Goal: Task Accomplishment & Management: Manage account settings

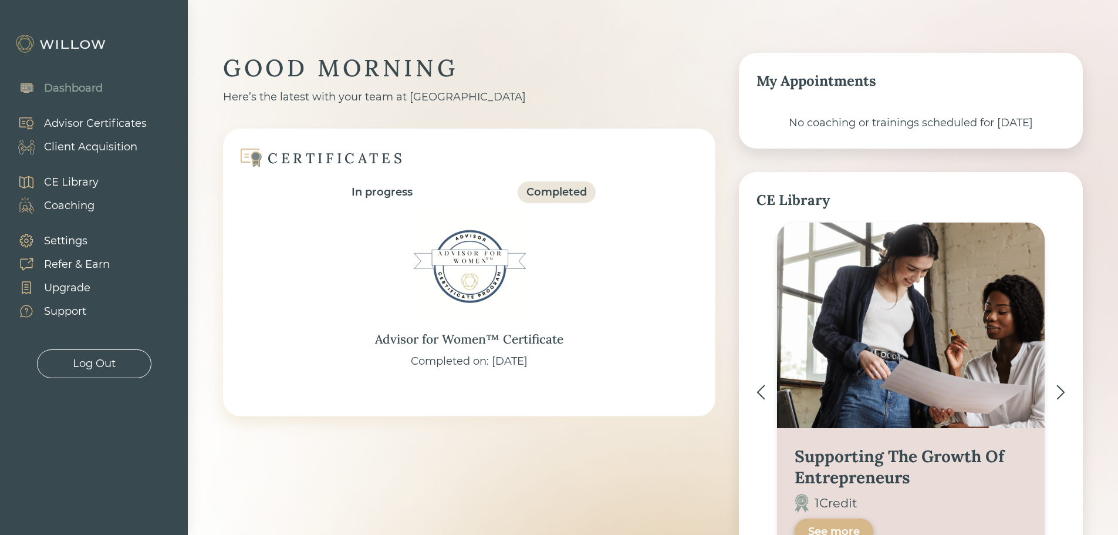
click at [106, 116] on div "Advisor Certificates" at bounding box center [95, 124] width 103 height 16
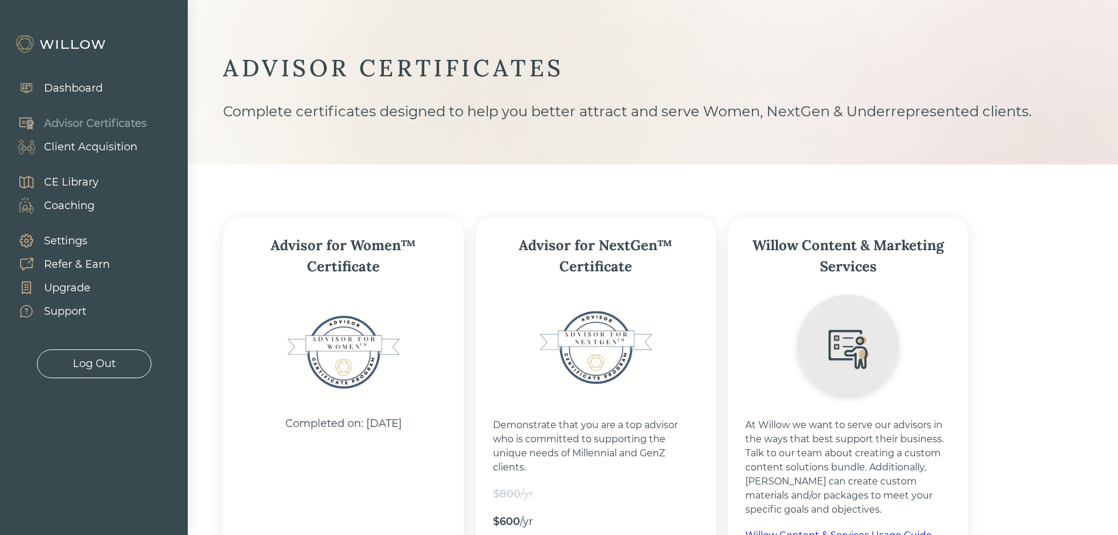
click at [93, 143] on div "Client Acquisition" at bounding box center [90, 147] width 93 height 16
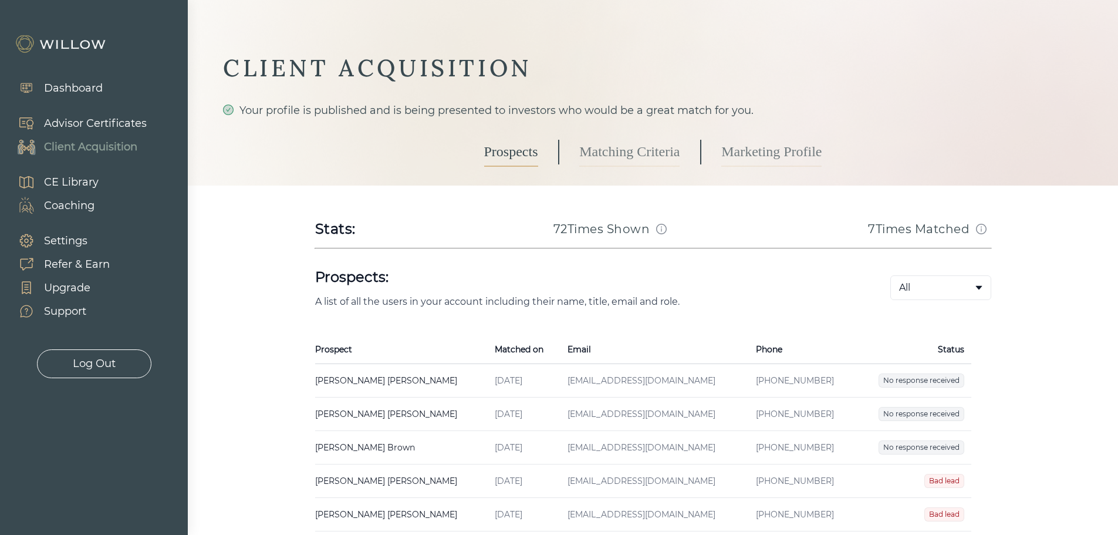
click at [373, 372] on td "CAROLYN DRAKE Created on Aug 10, 2025 Email carolynbennefield72@gmail.com Phone…" at bounding box center [401, 380] width 173 height 33
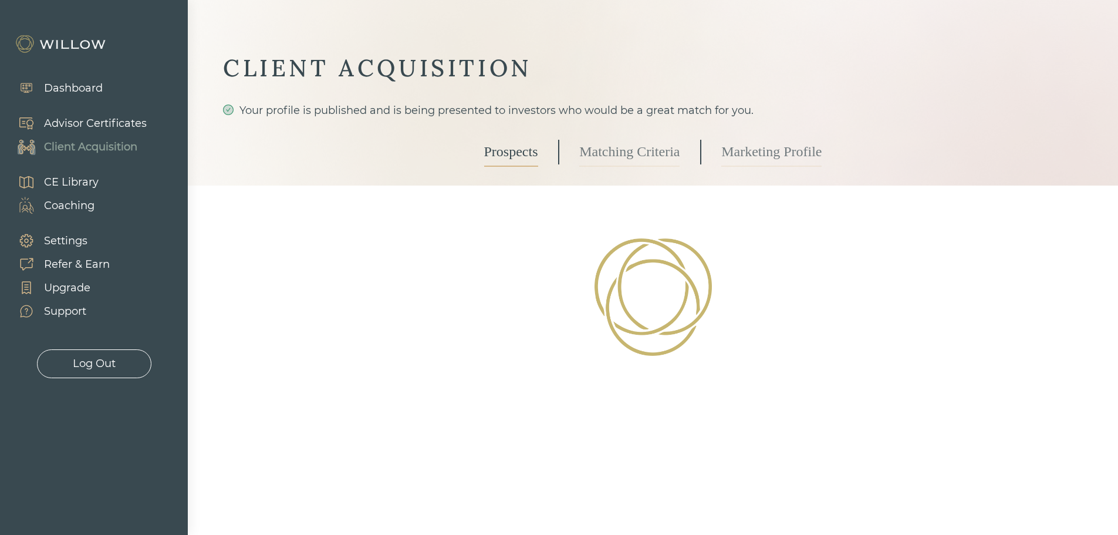
select select "2"
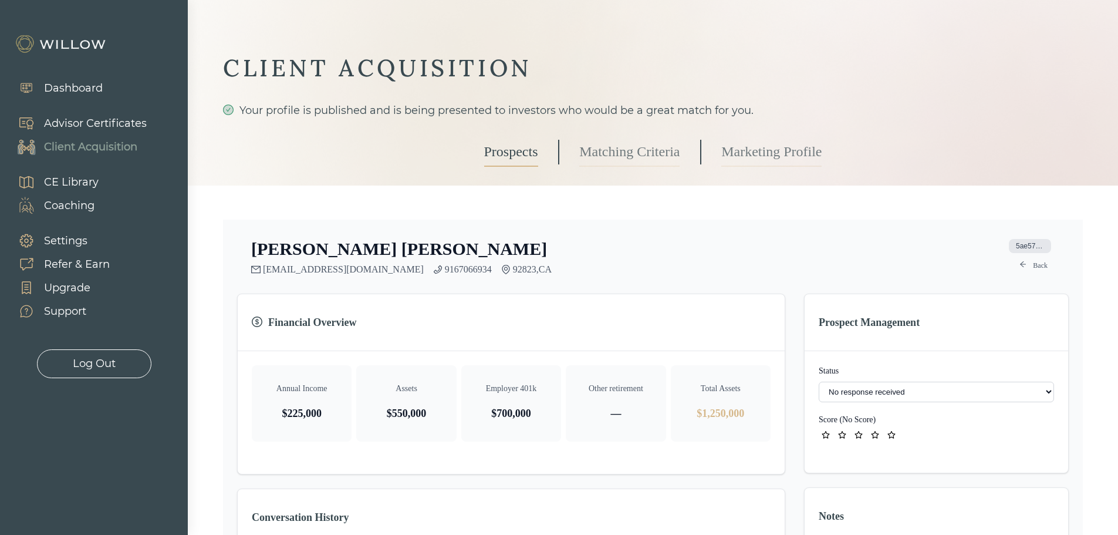
click at [77, 151] on div "Client Acquisition" at bounding box center [90, 147] width 93 height 16
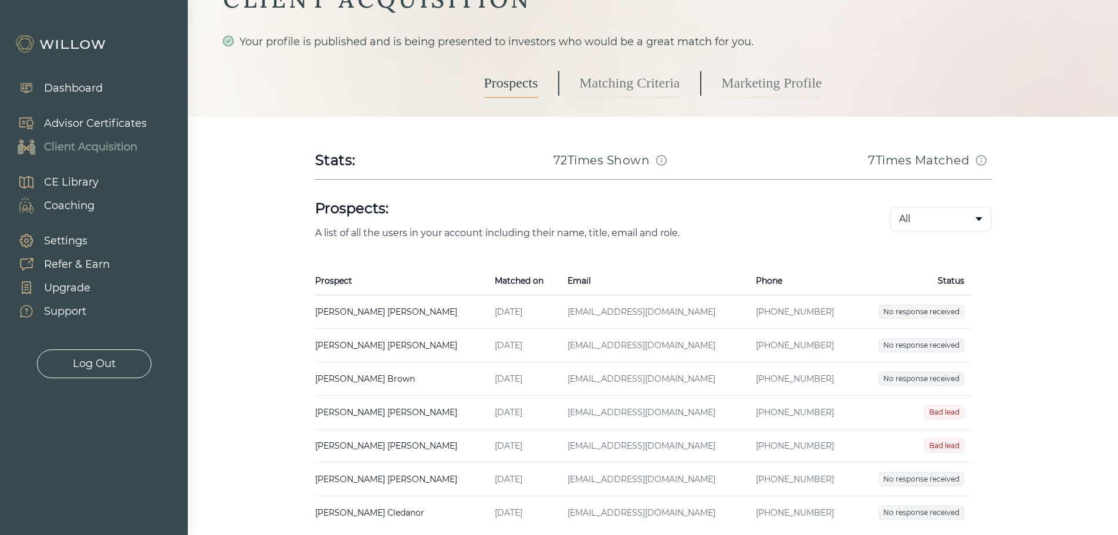
scroll to position [157, 0]
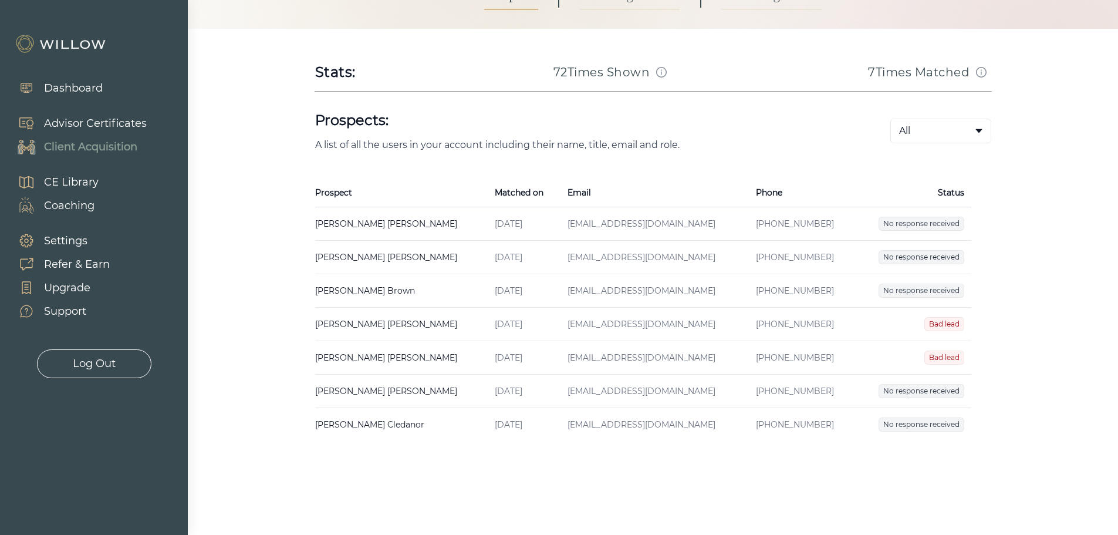
click at [384, 217] on td "CAROLYN DRAKE Created on Aug 10, 2025 Email carolynbennefield72@gmail.com Phone…" at bounding box center [401, 223] width 173 height 33
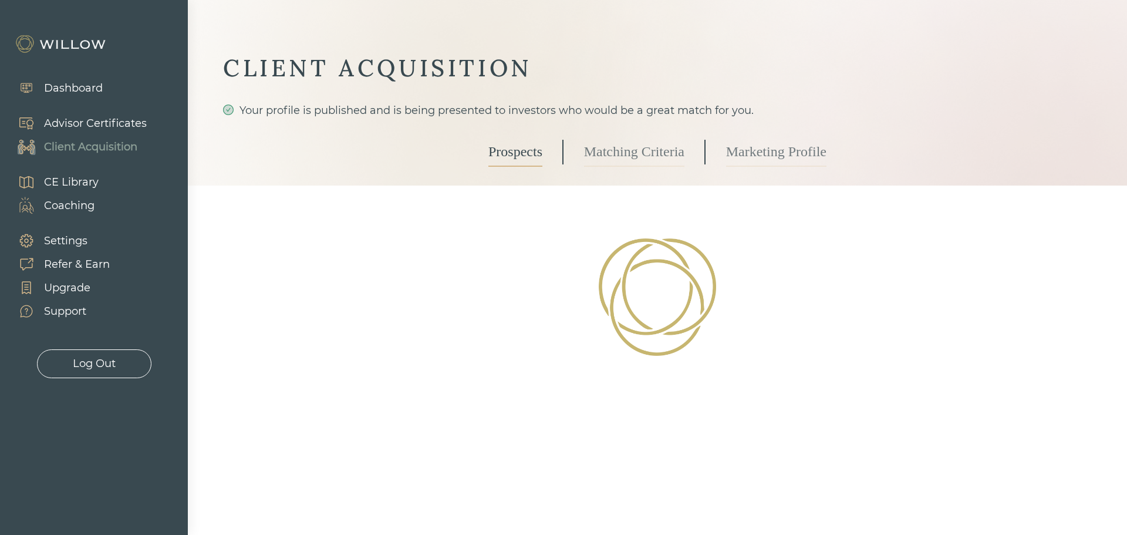
select select "2"
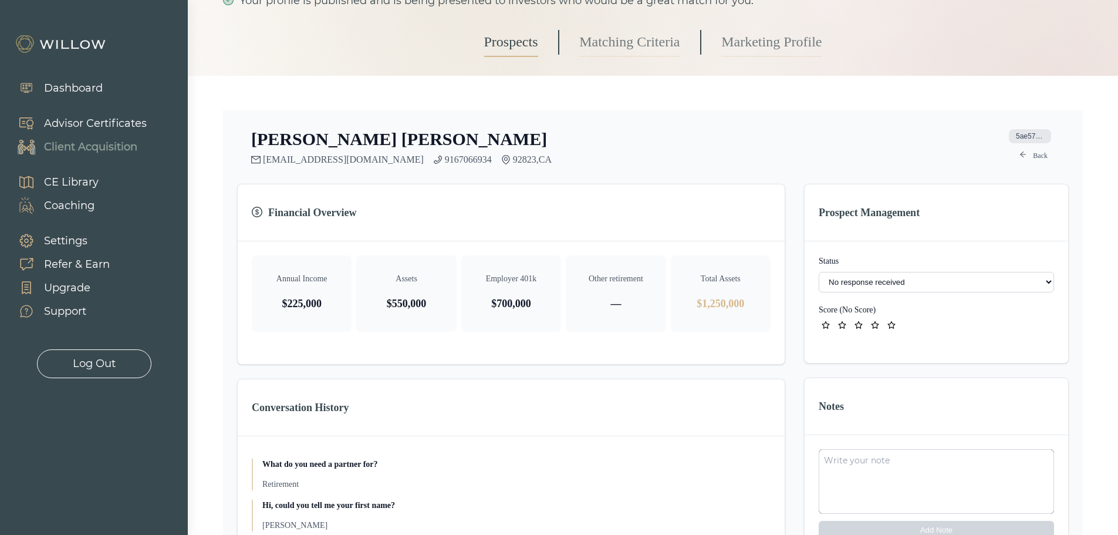
scroll to position [138, 0]
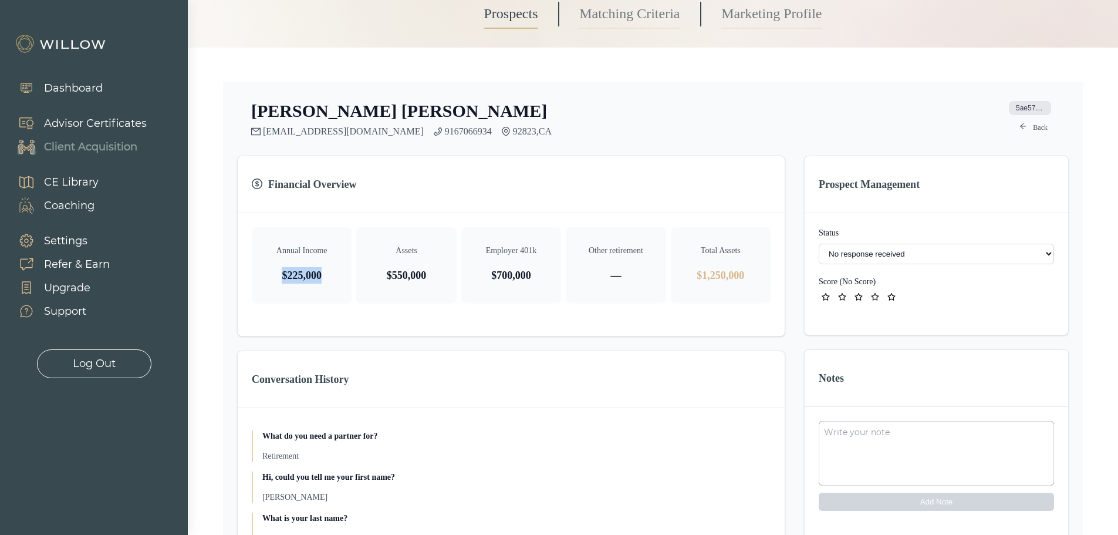
drag, startPoint x: 322, startPoint y: 276, endPoint x: 255, endPoint y: 275, distance: 66.9
click at [255, 275] on div "Annual Income $225,000" at bounding box center [302, 265] width 100 height 76
click at [255, 276] on div "Annual Income $225,000" at bounding box center [302, 265] width 100 height 76
drag, startPoint x: 502, startPoint y: 280, endPoint x: 486, endPoint y: 282, distance: 15.4
click at [486, 282] on p "$700,000" at bounding box center [511, 275] width 81 height 16
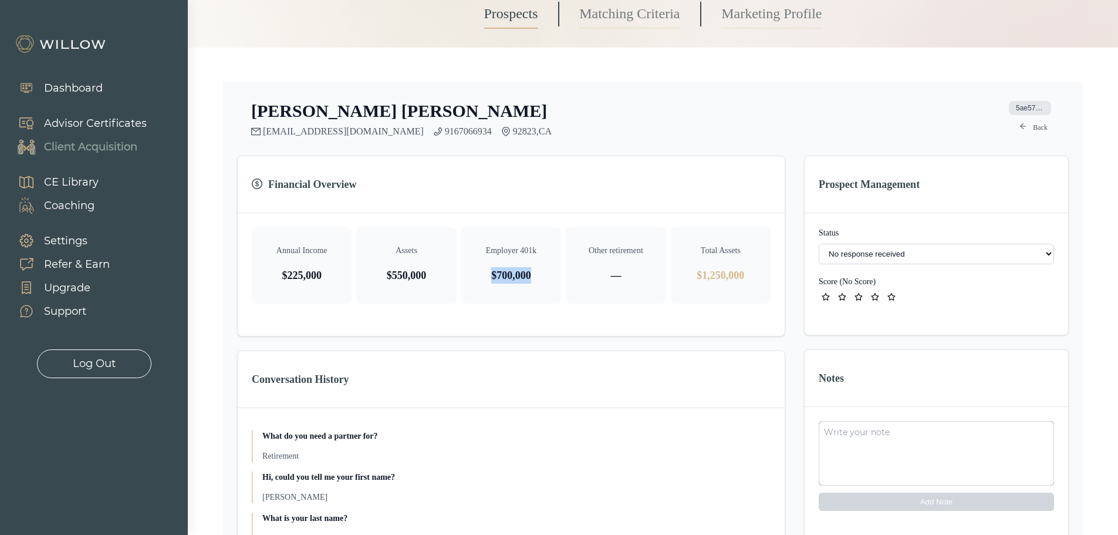
click at [486, 282] on p "$700,000" at bounding box center [511, 275] width 81 height 16
drag, startPoint x: 445, startPoint y: 279, endPoint x: 370, endPoint y: 285, distance: 75.9
click at [370, 285] on div "Assets $550,000" at bounding box center [406, 265] width 100 height 76
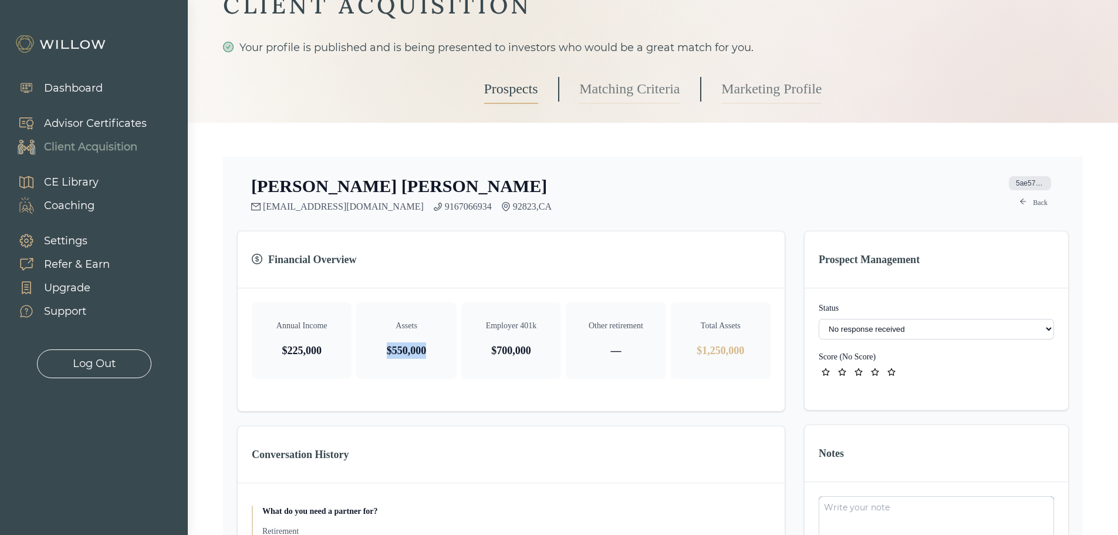
scroll to position [0, 0]
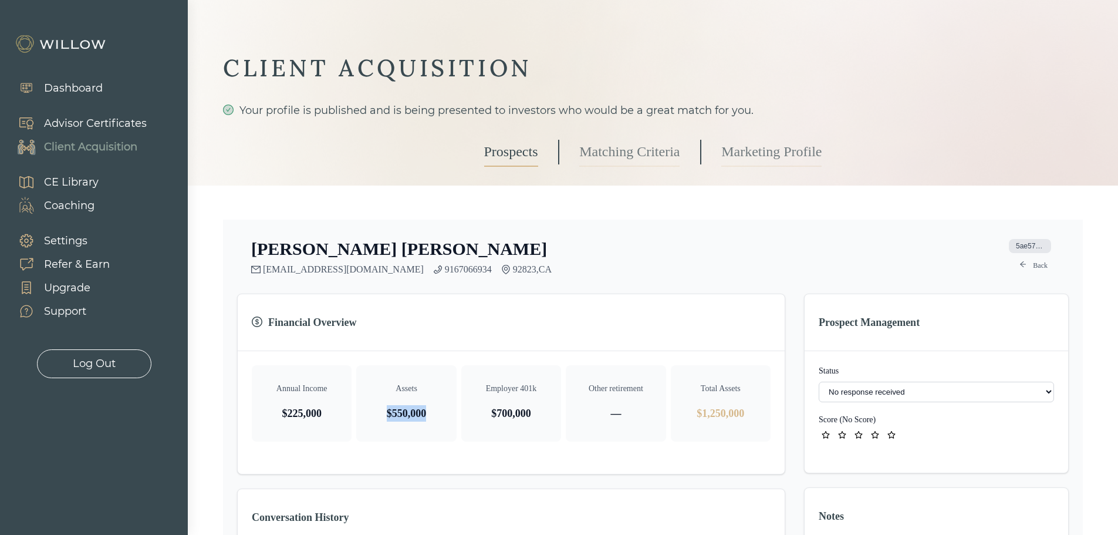
click at [115, 149] on div "Client Acquisition" at bounding box center [90, 147] width 93 height 16
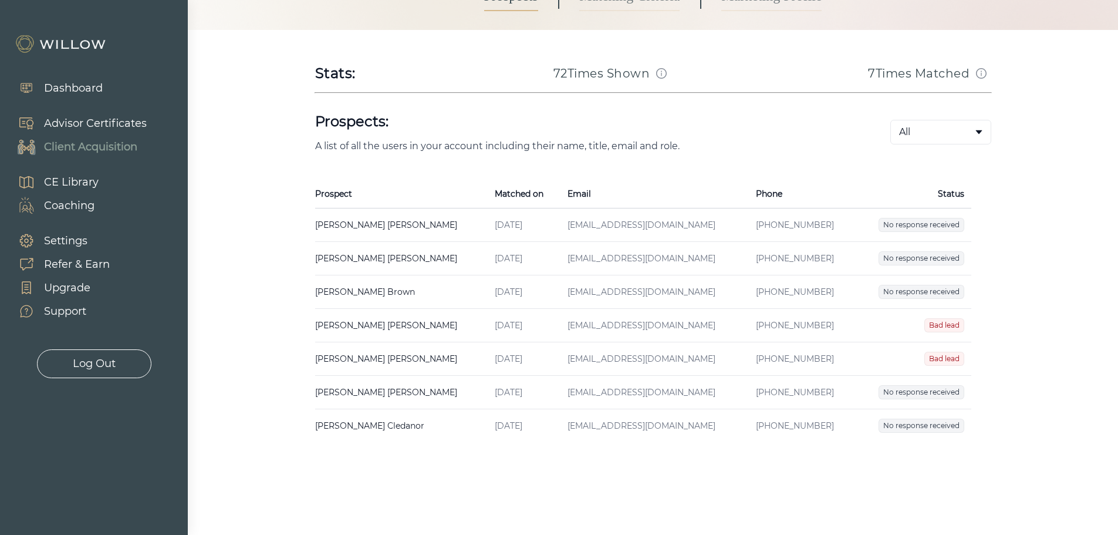
scroll to position [157, 0]
click at [356, 291] on td "Steve Brown Created on Jul 08, 2025 Email scb1502@gmail.com Phone (650)-670-7596" at bounding box center [401, 290] width 173 height 33
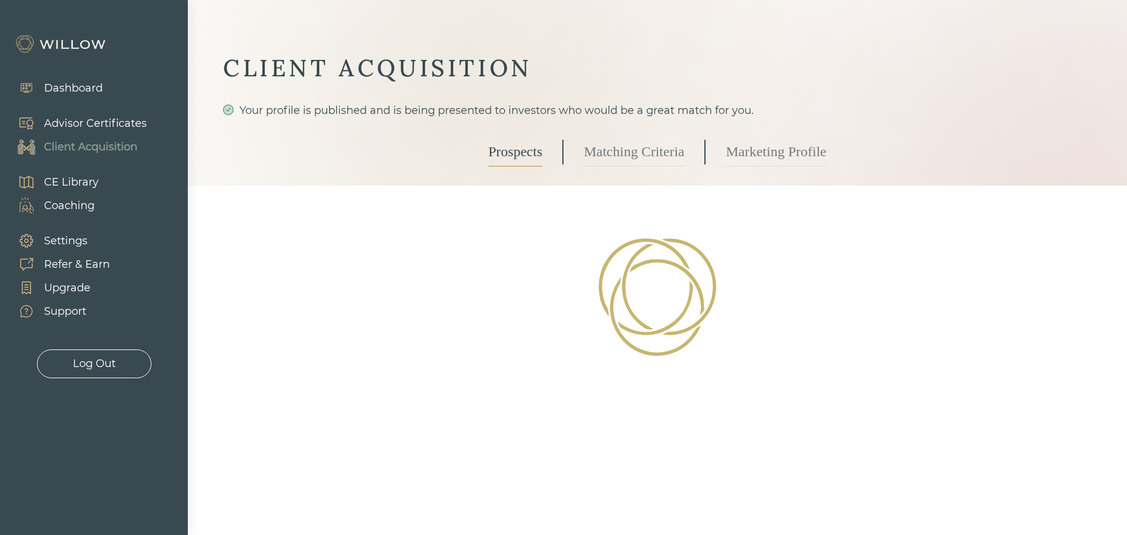
select select "2"
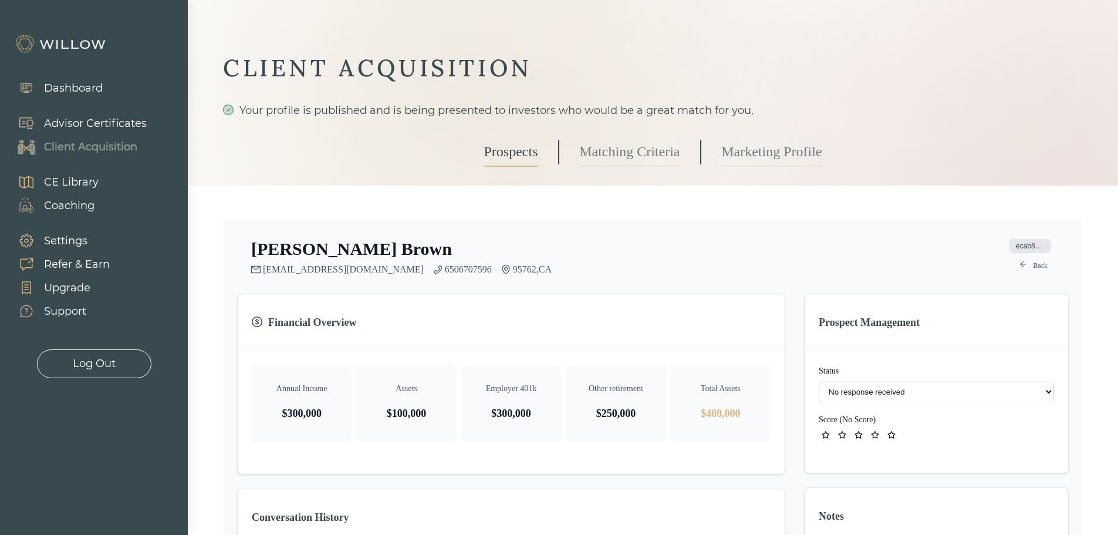
click at [79, 151] on div "Client Acquisition" at bounding box center [90, 147] width 93 height 16
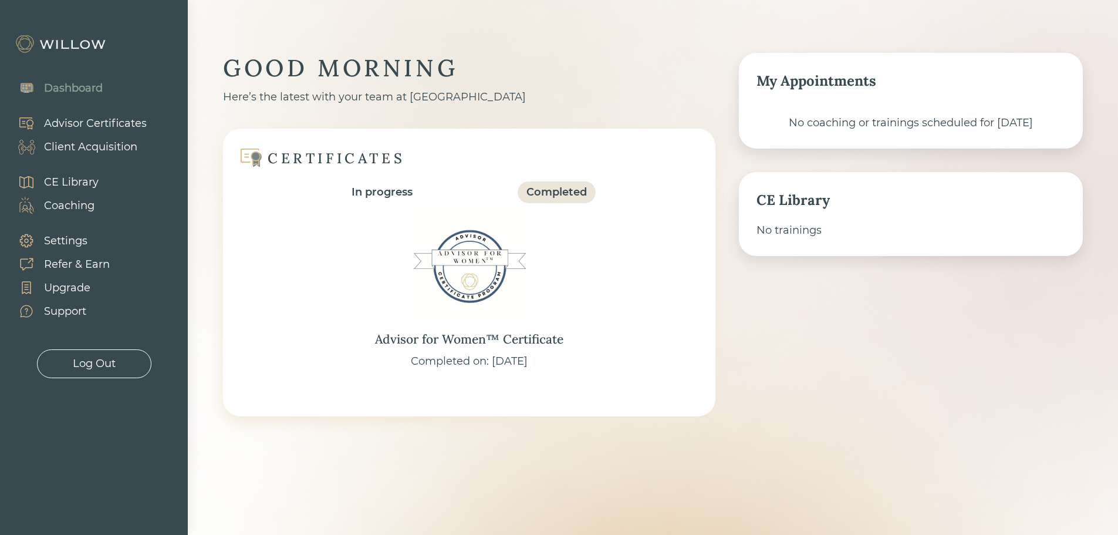
click at [96, 137] on div "Client Acquisition" at bounding box center [71, 146] width 131 height 23
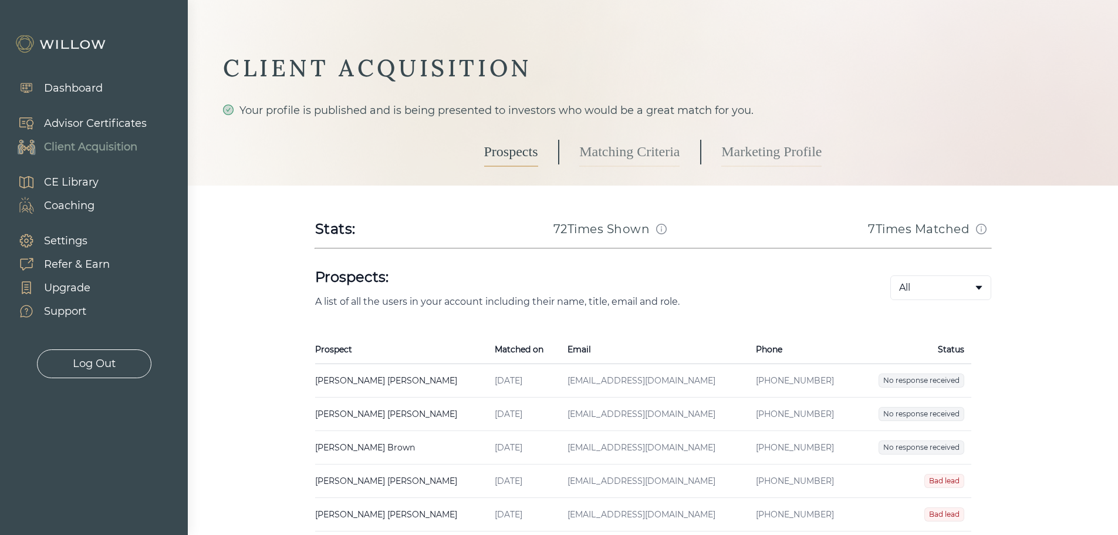
click at [96, 147] on div "Client Acquisition" at bounding box center [90, 147] width 93 height 16
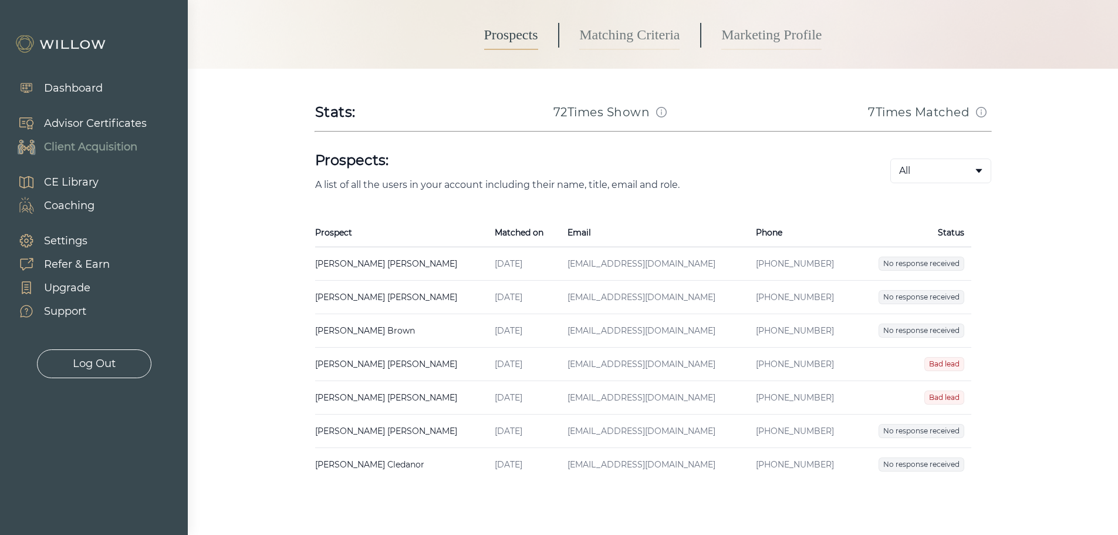
scroll to position [117, 0]
click at [707, 263] on td "[EMAIL_ADDRESS][DOMAIN_NAME]" at bounding box center [654, 262] width 188 height 33
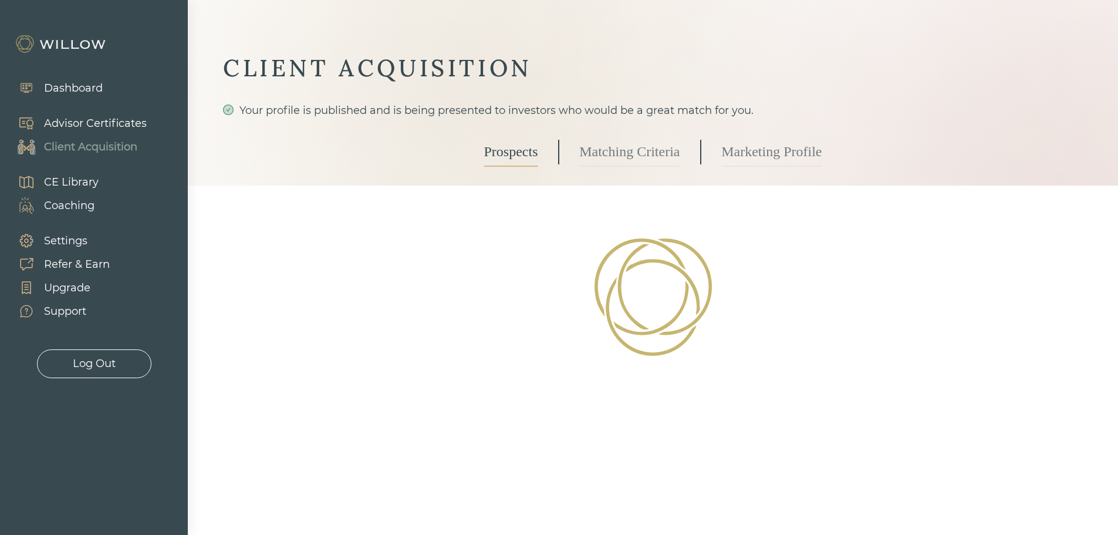
select select "2"
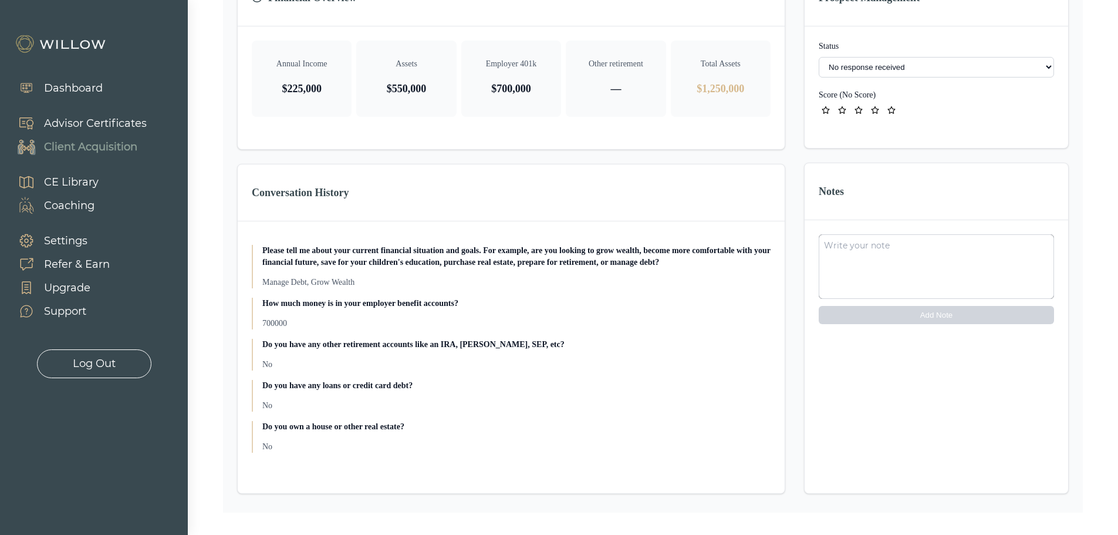
scroll to position [352, 0]
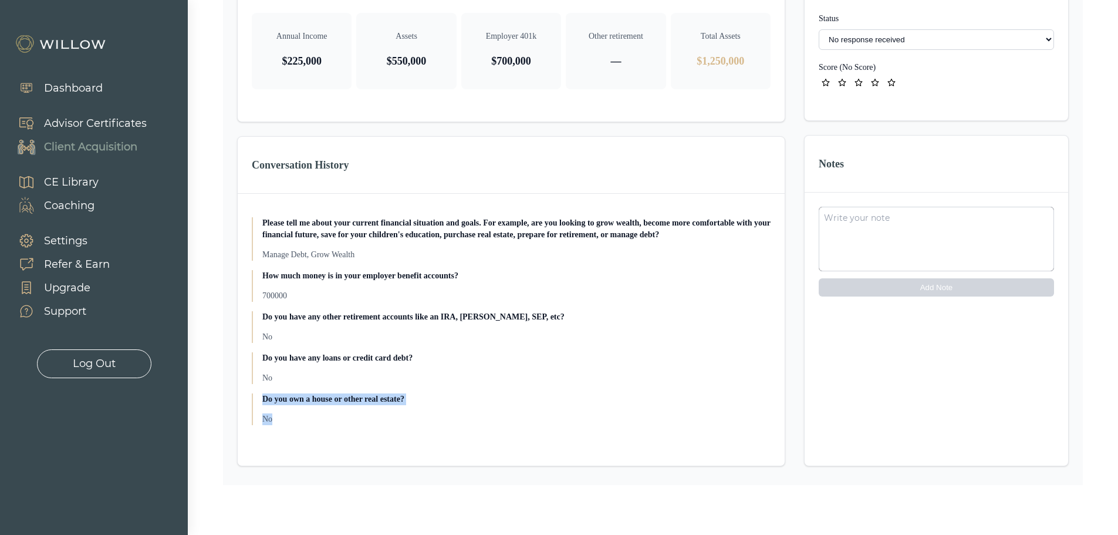
drag, startPoint x: 280, startPoint y: 424, endPoint x: 258, endPoint y: 401, distance: 31.5
click at [258, 401] on div "What do you need a partner for? Retirement Hi, could you tell me your first nam…" at bounding box center [511, 320] width 519 height 225
click at [258, 401] on div "Do you own a house or other real estate? No" at bounding box center [511, 409] width 519 height 32
drag, startPoint x: 259, startPoint y: 399, endPoint x: 275, endPoint y: 422, distance: 27.8
click at [275, 422] on div "Do you own a house or other real estate? No" at bounding box center [511, 409] width 519 height 32
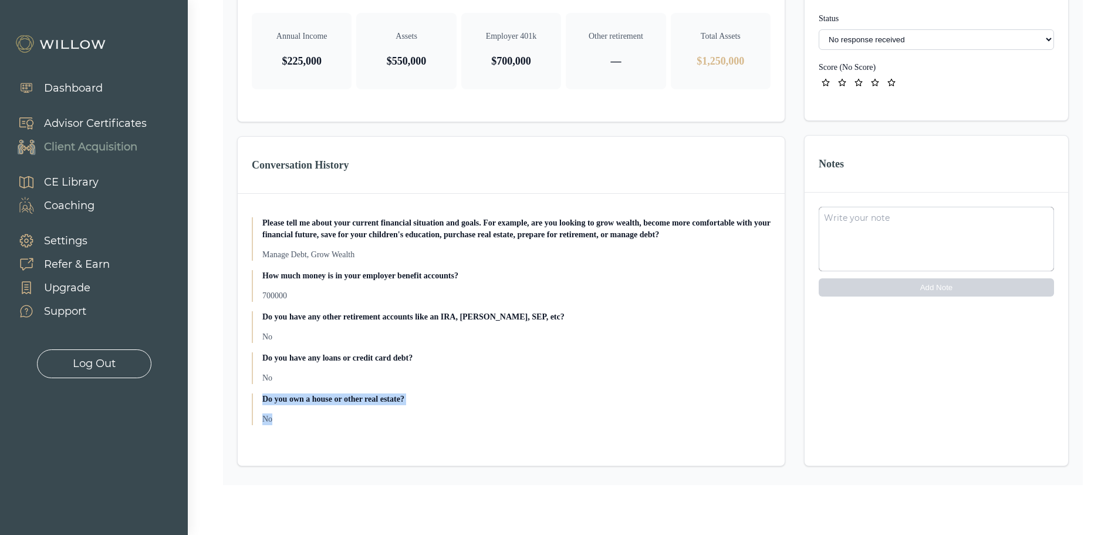
click at [275, 421] on p "No" at bounding box center [516, 419] width 508 height 12
drag, startPoint x: 317, startPoint y: 395, endPoint x: 444, endPoint y: 427, distance: 130.8
click at [444, 427] on div "What do you need a partner for? Retirement Hi, could you tell me your first nam…" at bounding box center [511, 320] width 519 height 225
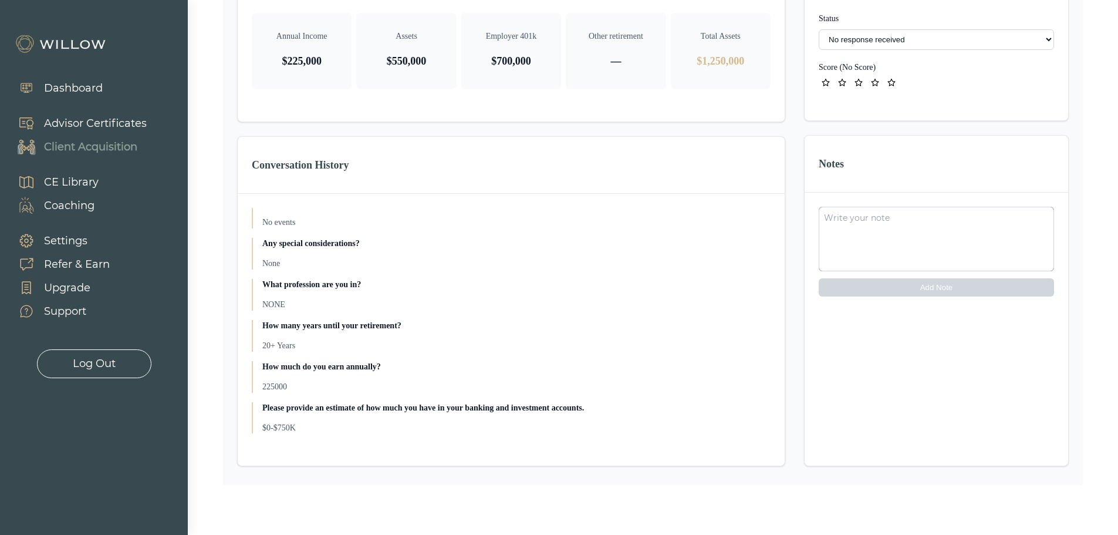
scroll to position [368, 0]
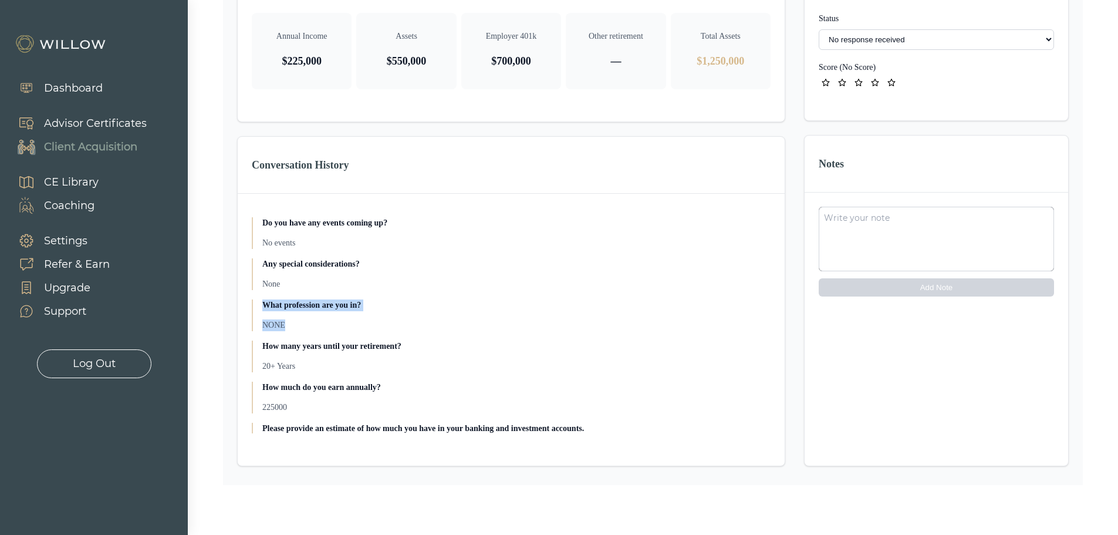
drag, startPoint x: 264, startPoint y: 310, endPoint x: 444, endPoint y: 330, distance: 181.2
click at [444, 330] on div "What profession are you in? NONE" at bounding box center [511, 315] width 519 height 32
click at [444, 330] on p "NONE" at bounding box center [516, 325] width 508 height 12
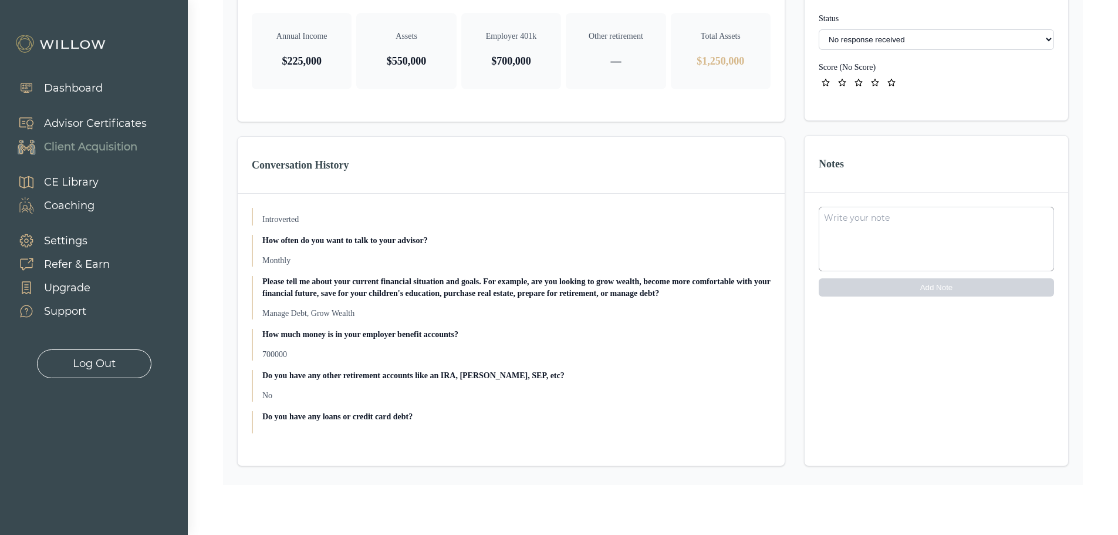
scroll to position [662, 0]
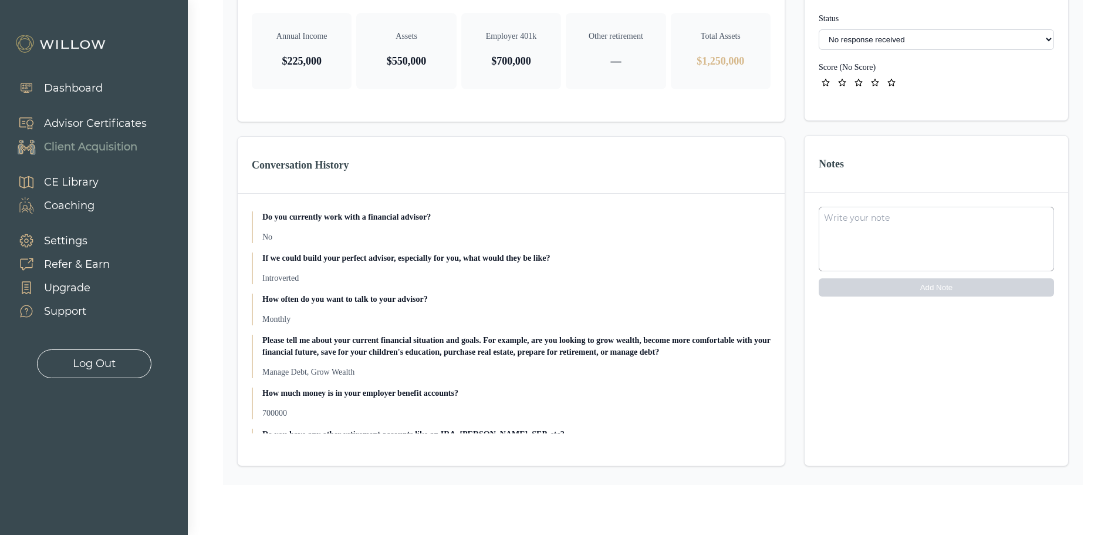
click at [290, 283] on p "Introverted" at bounding box center [516, 278] width 508 height 12
click at [317, 282] on p "Introverted" at bounding box center [516, 278] width 508 height 12
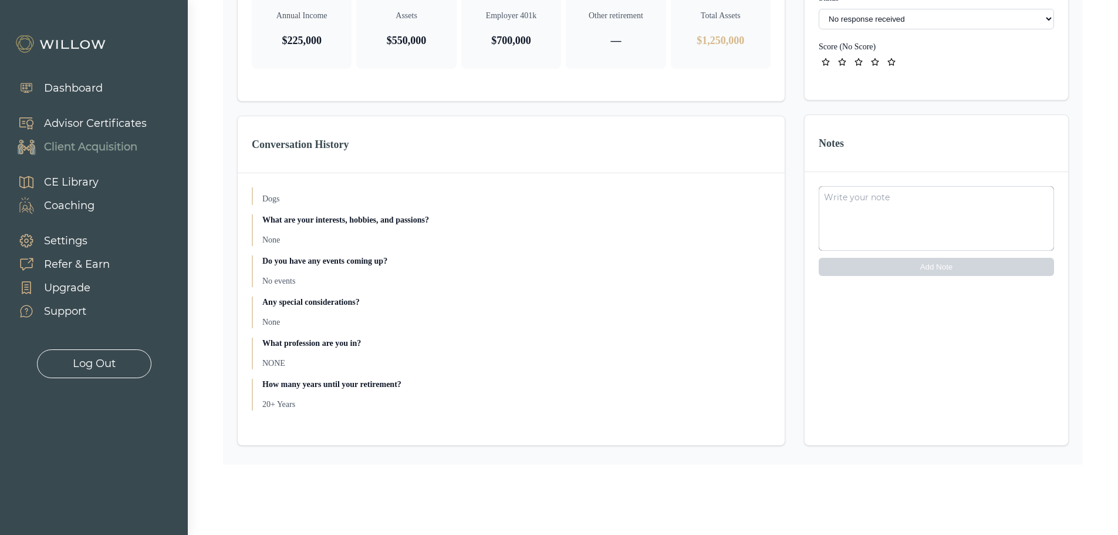
scroll to position [368, 0]
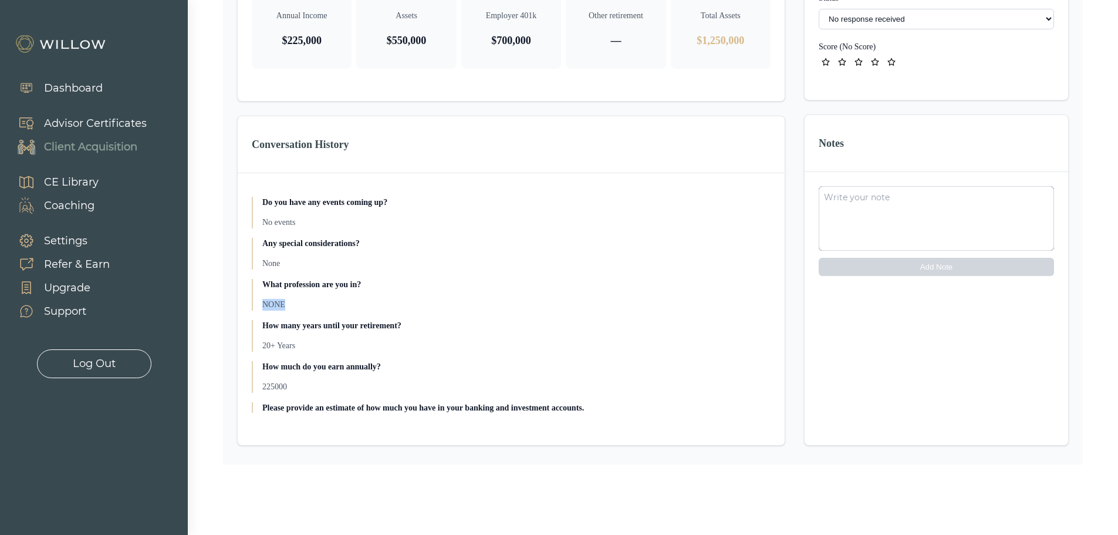
drag, startPoint x: 289, startPoint y: 301, endPoint x: 258, endPoint y: 304, distance: 31.8
click at [258, 304] on div "What profession are you in? NONE" at bounding box center [511, 295] width 519 height 32
click at [416, 314] on div "What do you need a partner for? Retirement Hi, could you tell me your first nam…" at bounding box center [511, 299] width 519 height 225
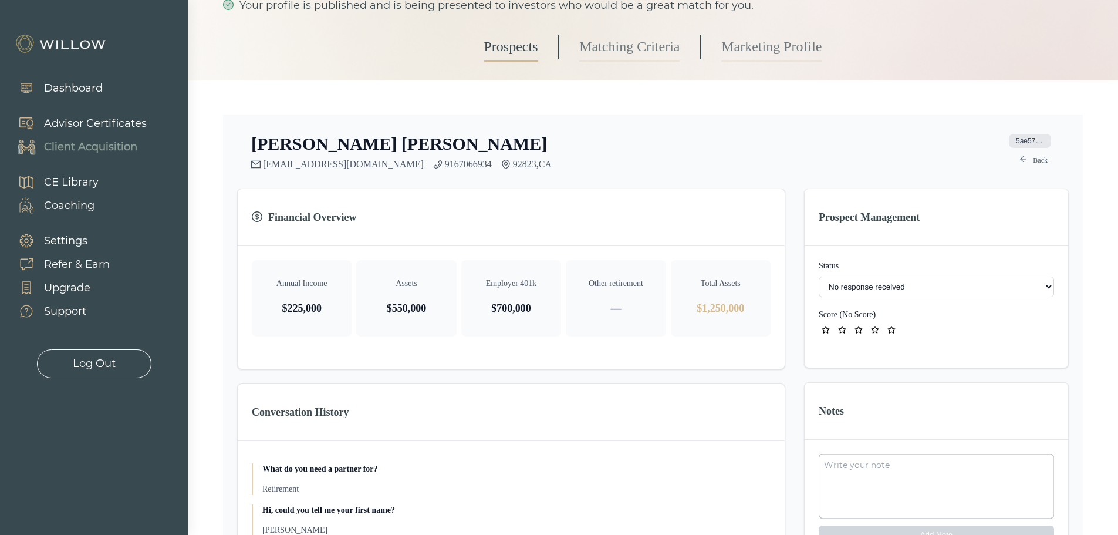
scroll to position [0, 0]
